Goal: Task Accomplishment & Management: Use online tool/utility

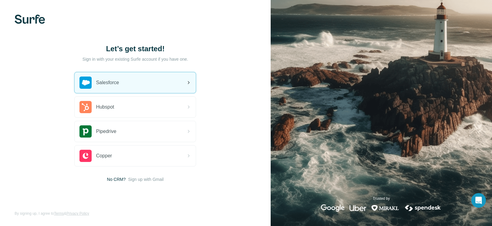
click at [118, 81] on span "Salesforce" at bounding box center [107, 82] width 23 height 7
click at [137, 77] on div "Salesforce" at bounding box center [135, 82] width 121 height 21
click at [105, 79] on span "Salesforce" at bounding box center [107, 82] width 23 height 7
click at [135, 83] on div "Salesforce" at bounding box center [135, 82] width 121 height 21
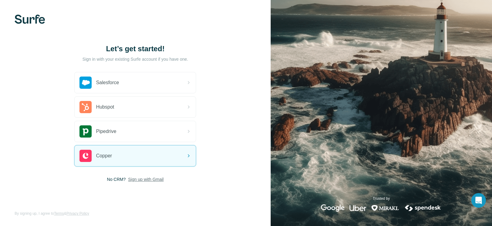
click at [145, 179] on span "Sign up with Gmail" at bounding box center [146, 179] width 36 height 6
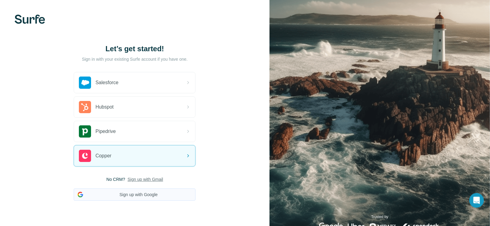
click at [137, 194] on button "Sign up with Google" at bounding box center [135, 194] width 122 height 12
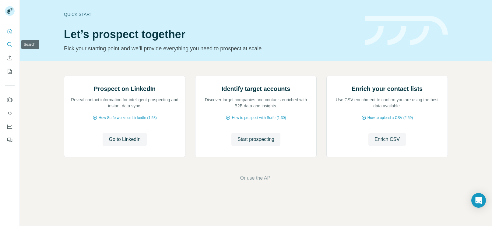
click at [9, 45] on icon "Search" at bounding box center [10, 44] width 6 height 6
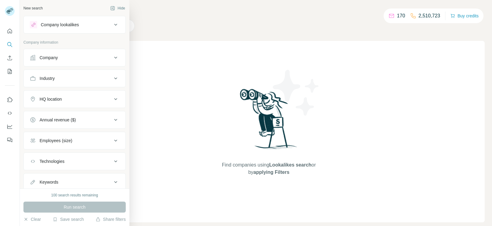
click at [69, 56] on div "Company" at bounding box center [71, 58] width 82 height 6
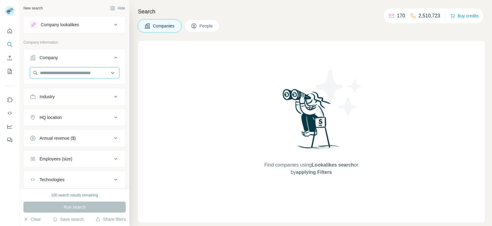
click at [68, 71] on input "text" at bounding box center [75, 72] width 90 height 11
paste input "*******"
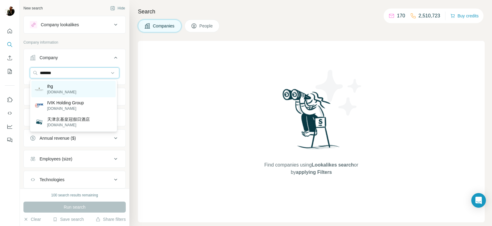
type input "*******"
click at [69, 91] on div "Ihg [DOMAIN_NAME]" at bounding box center [73, 89] width 85 height 16
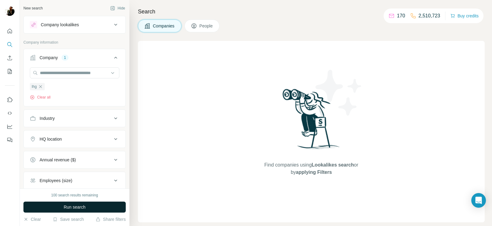
click at [80, 204] on span "Run search" at bounding box center [75, 207] width 22 height 6
